Goal: Check status: Check status

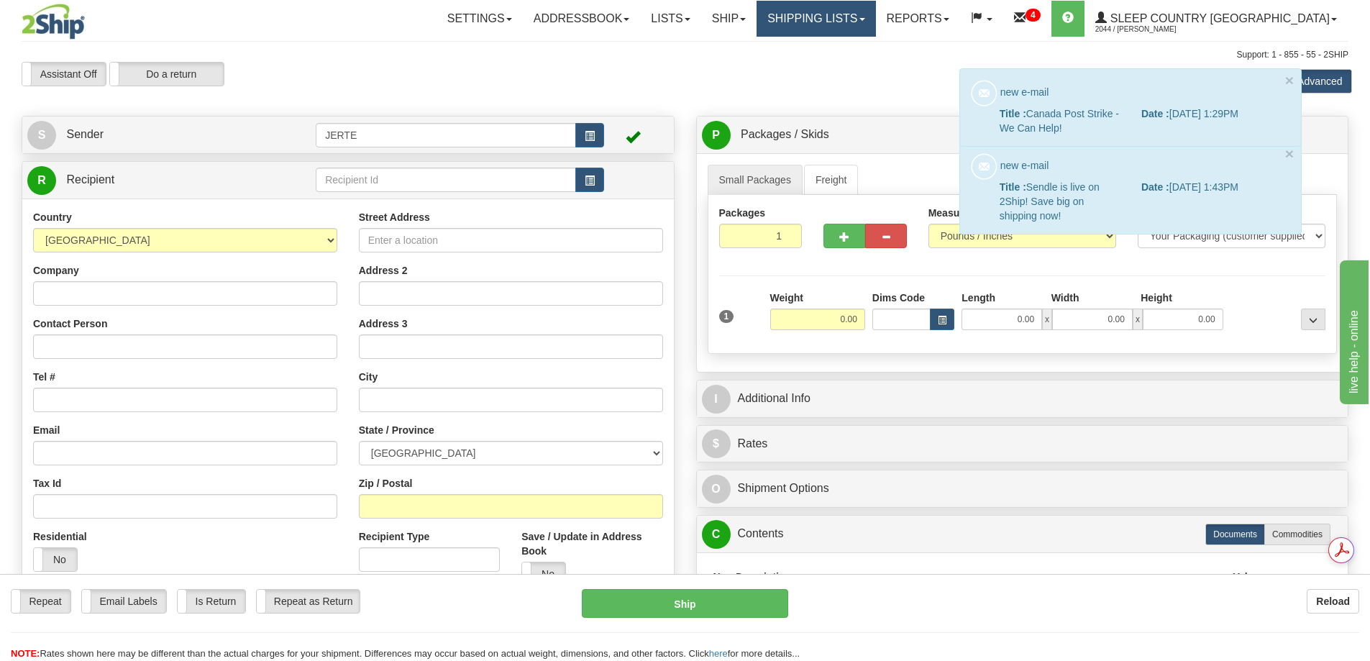
click at [867, 17] on link "Shipping lists" at bounding box center [816, 19] width 119 height 36
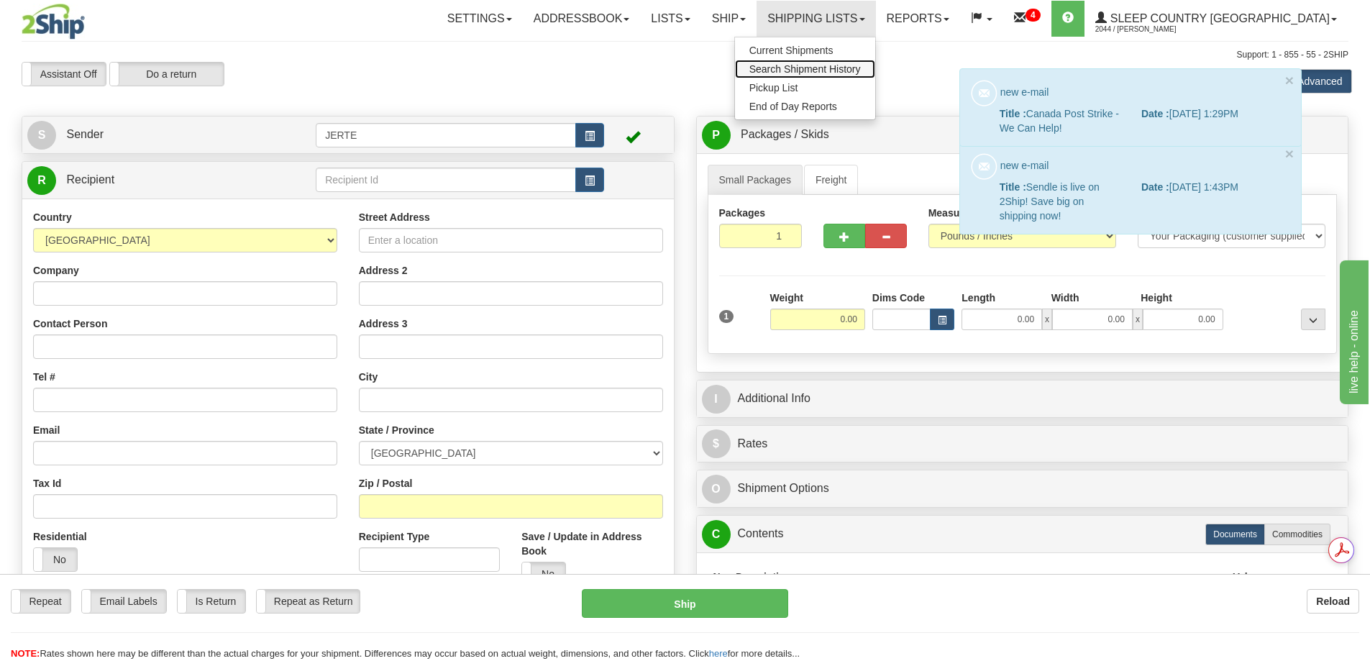
click at [856, 70] on span "Search Shipment History" at bounding box center [806, 69] width 112 height 12
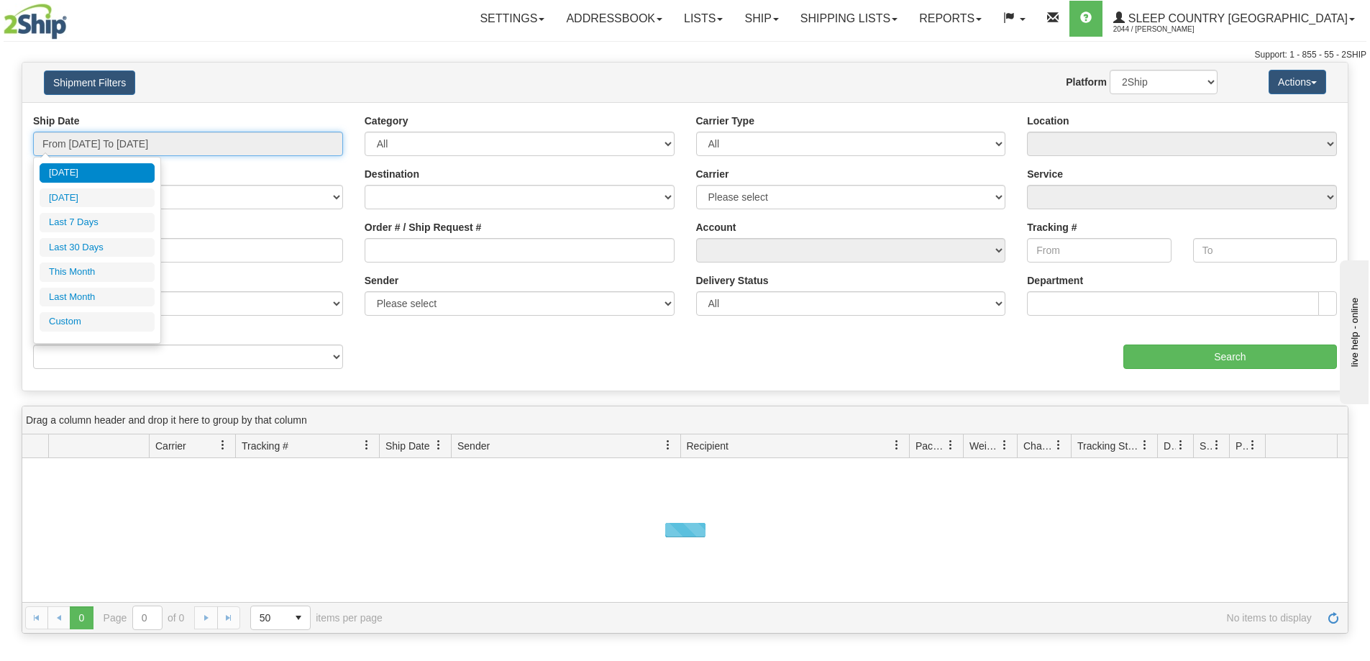
click at [107, 137] on input "From [DATE] To [DATE]" at bounding box center [188, 144] width 310 height 24
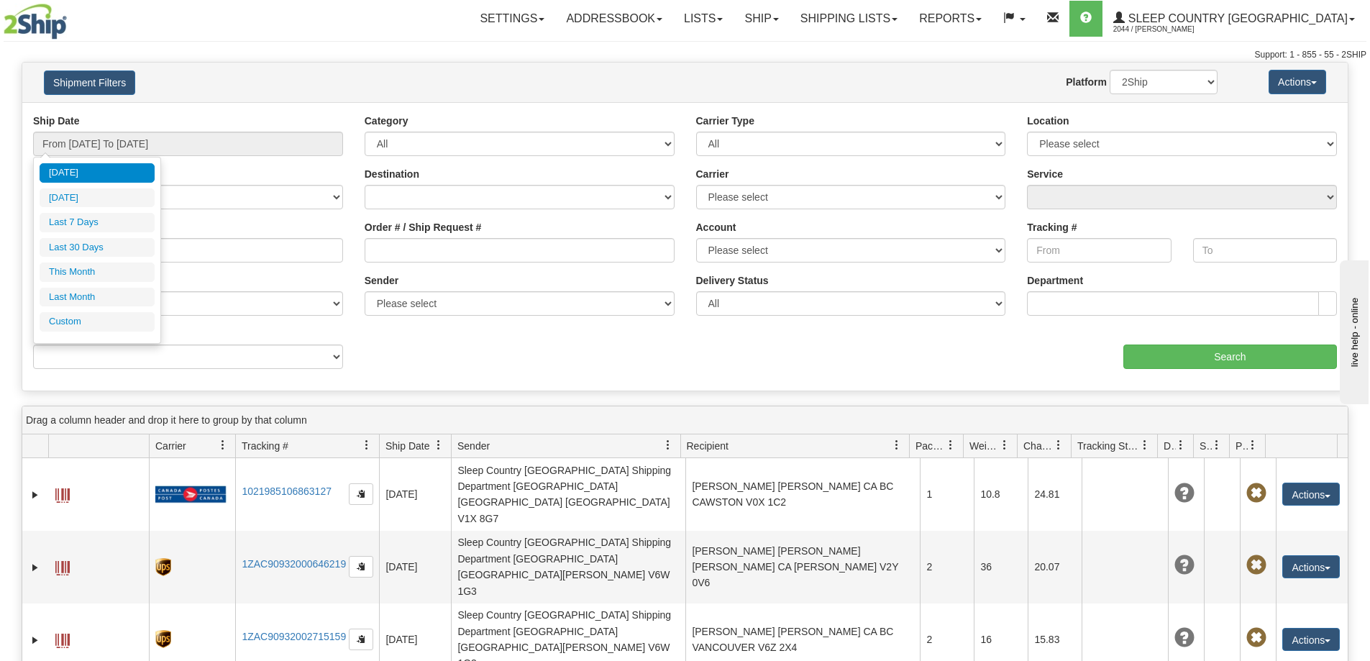
click at [87, 249] on li "Last 30 Days" at bounding box center [97, 247] width 115 height 19
type input "From [DATE] To [DATE]"
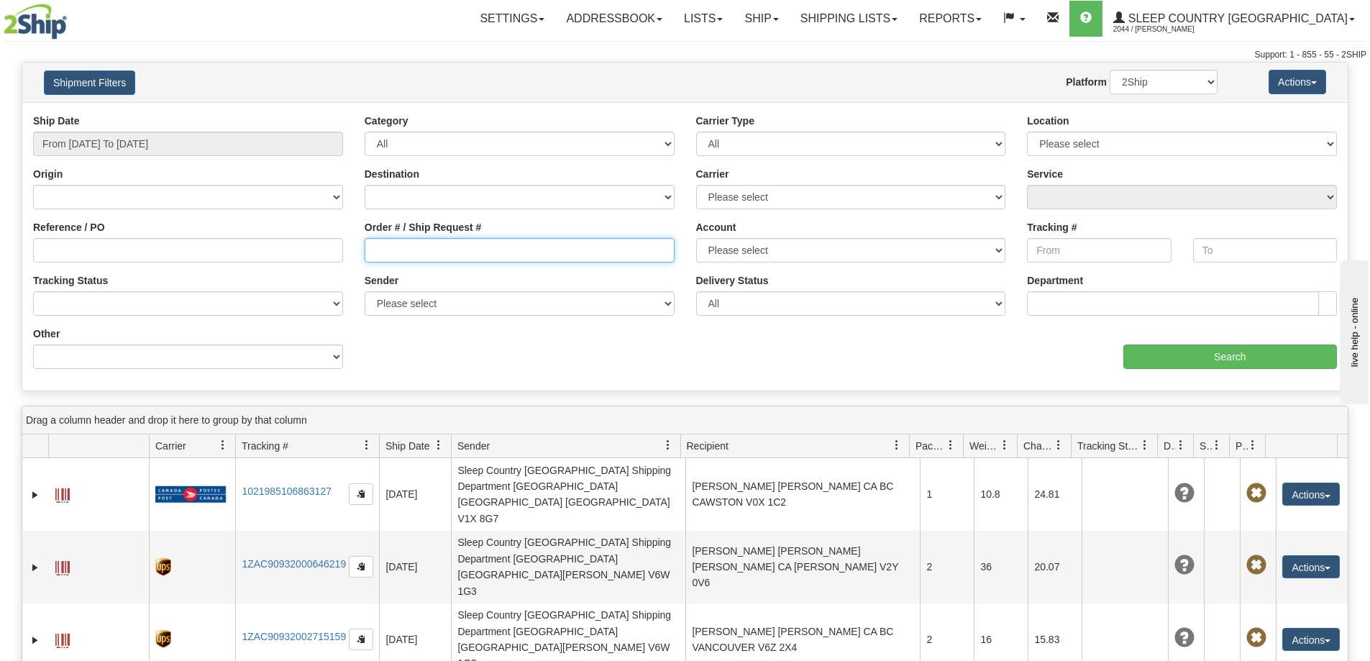
click at [388, 255] on input "Order # / Ship Request #" at bounding box center [520, 250] width 310 height 24
paste input "9000I103314"
click at [371, 245] on input "9000I103314" at bounding box center [520, 250] width 310 height 24
type input "9000I103314"
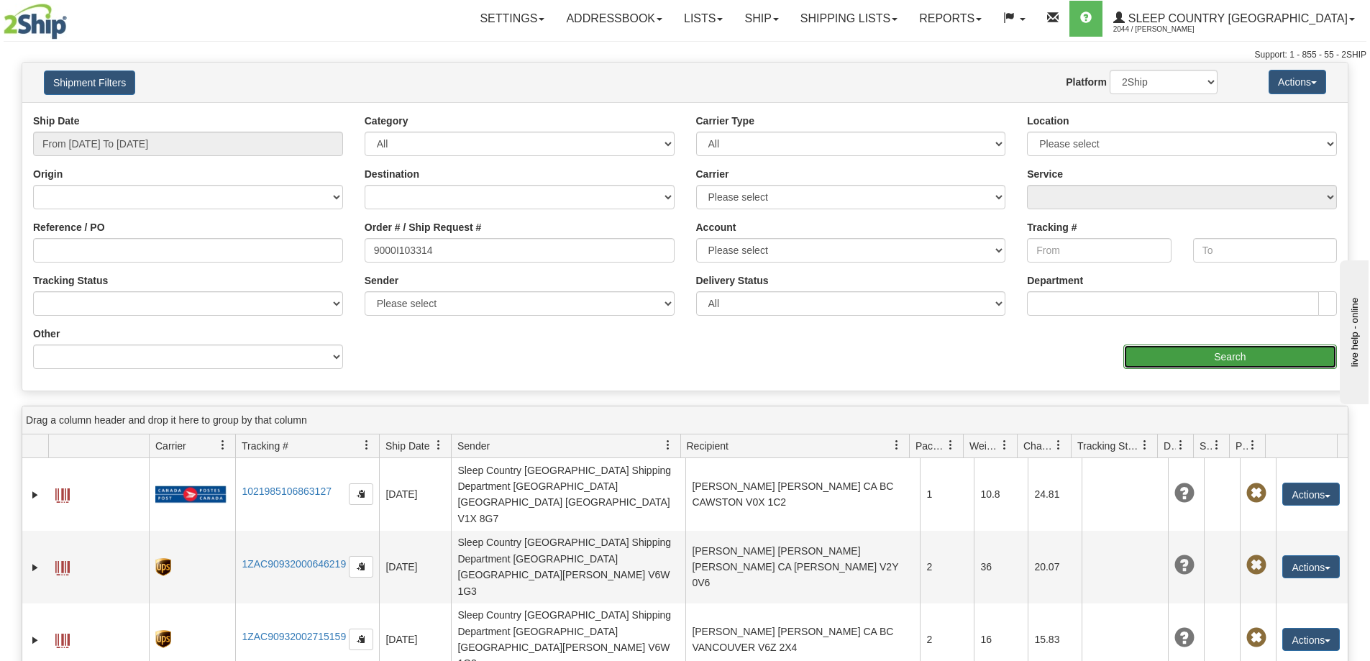
click at [1209, 361] on input "Search" at bounding box center [1231, 357] width 214 height 24
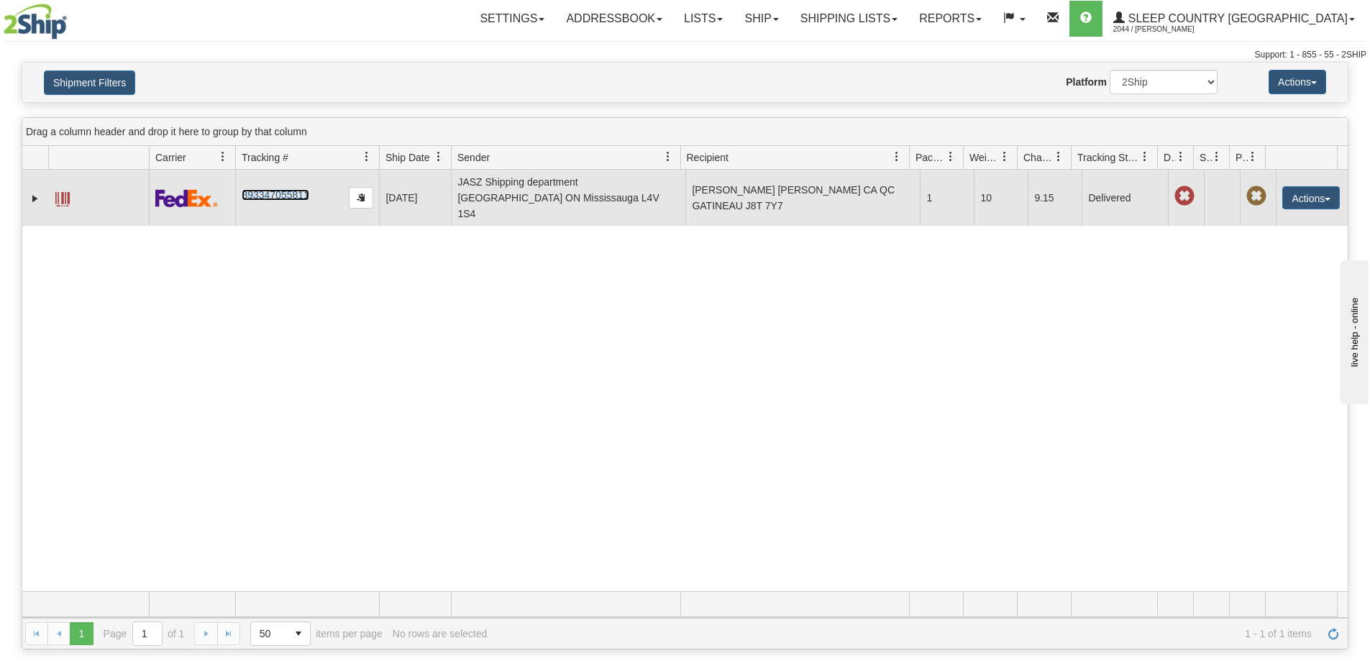
click at [262, 189] on link "393347055811" at bounding box center [275, 195] width 67 height 12
